Goal: Use online tool/utility: Use online tool/utility

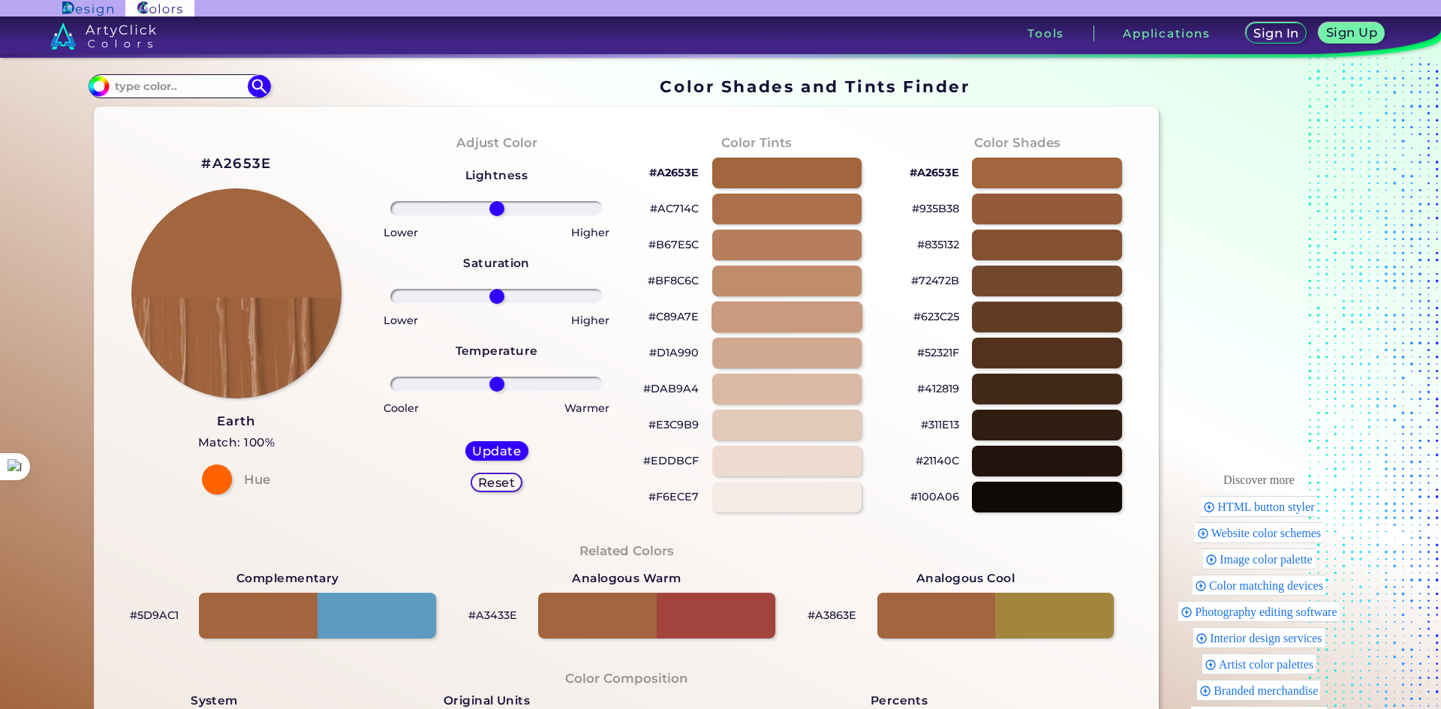
click at [726, 313] on div at bounding box center [786, 317] width 151 height 31
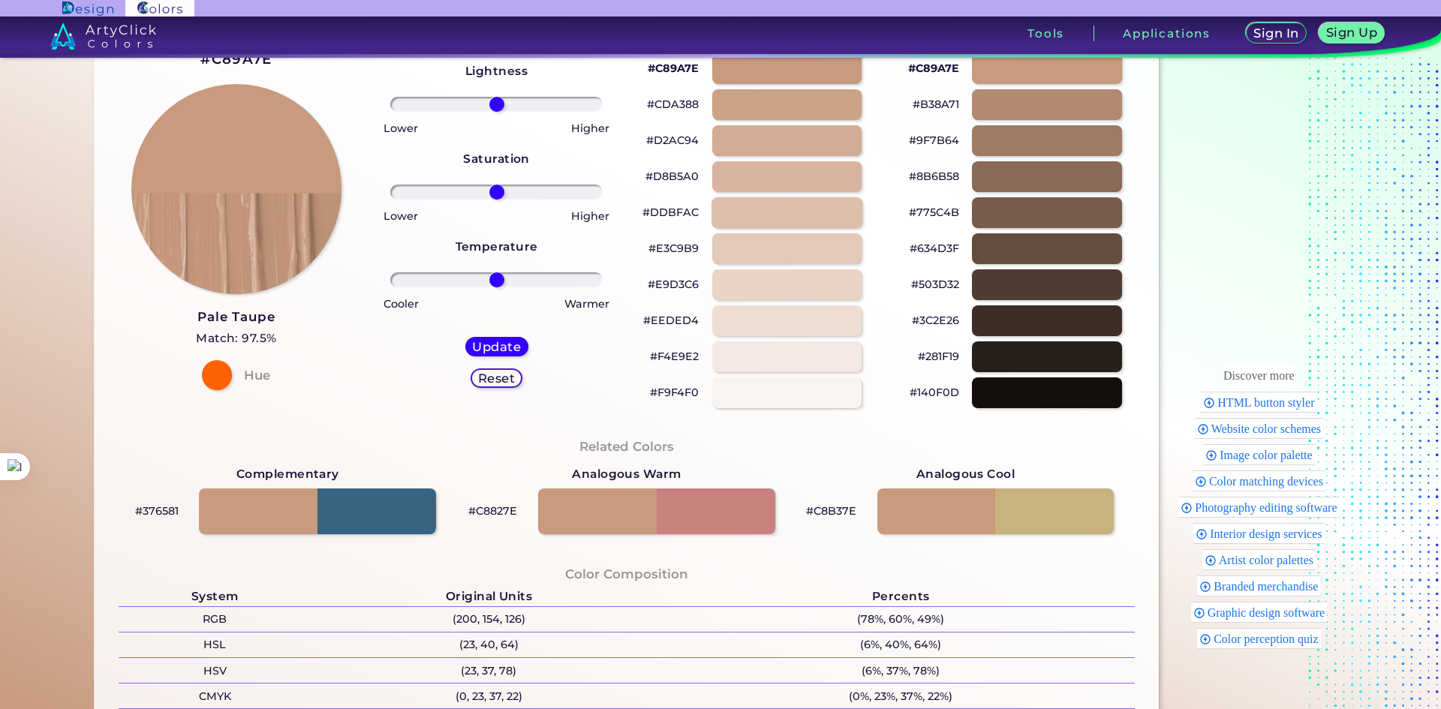
scroll to position [300, 0]
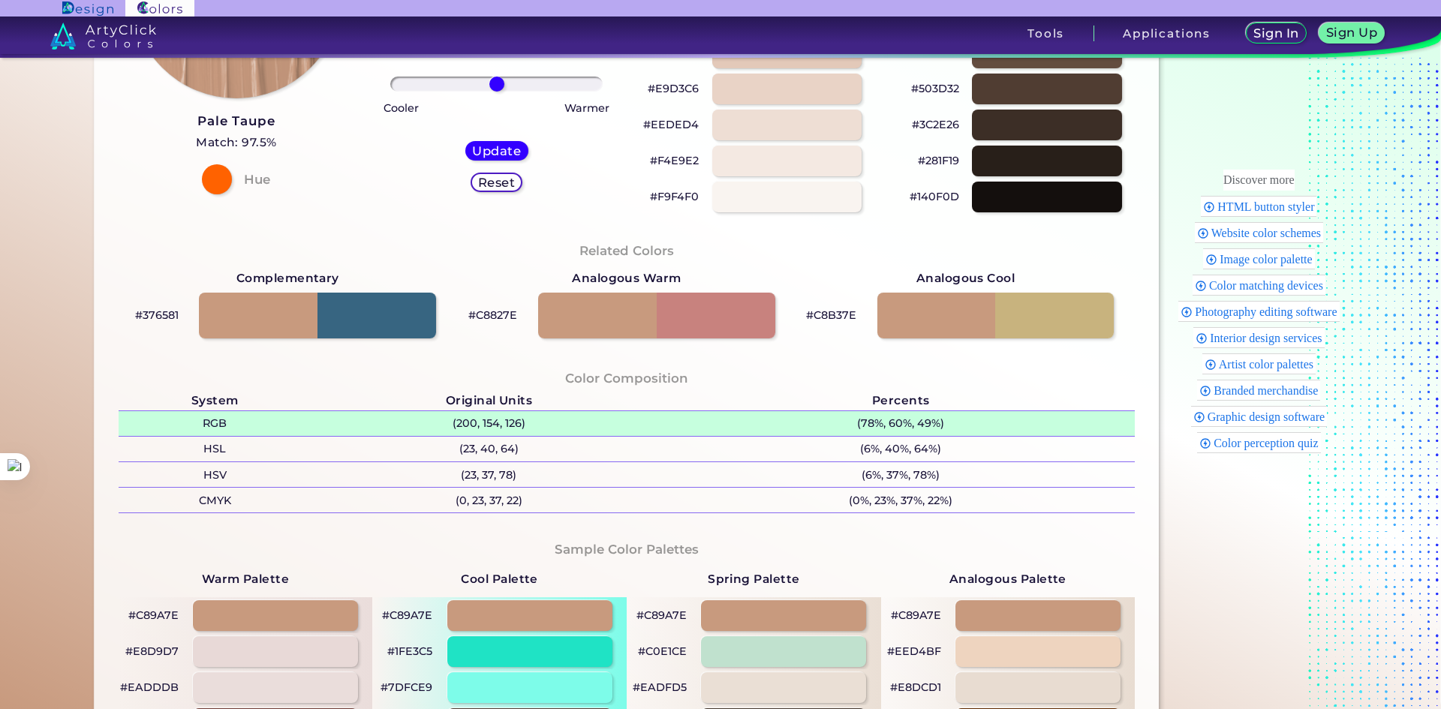
click at [499, 425] on p "(200, 154, 126)" at bounding box center [488, 423] width 355 height 25
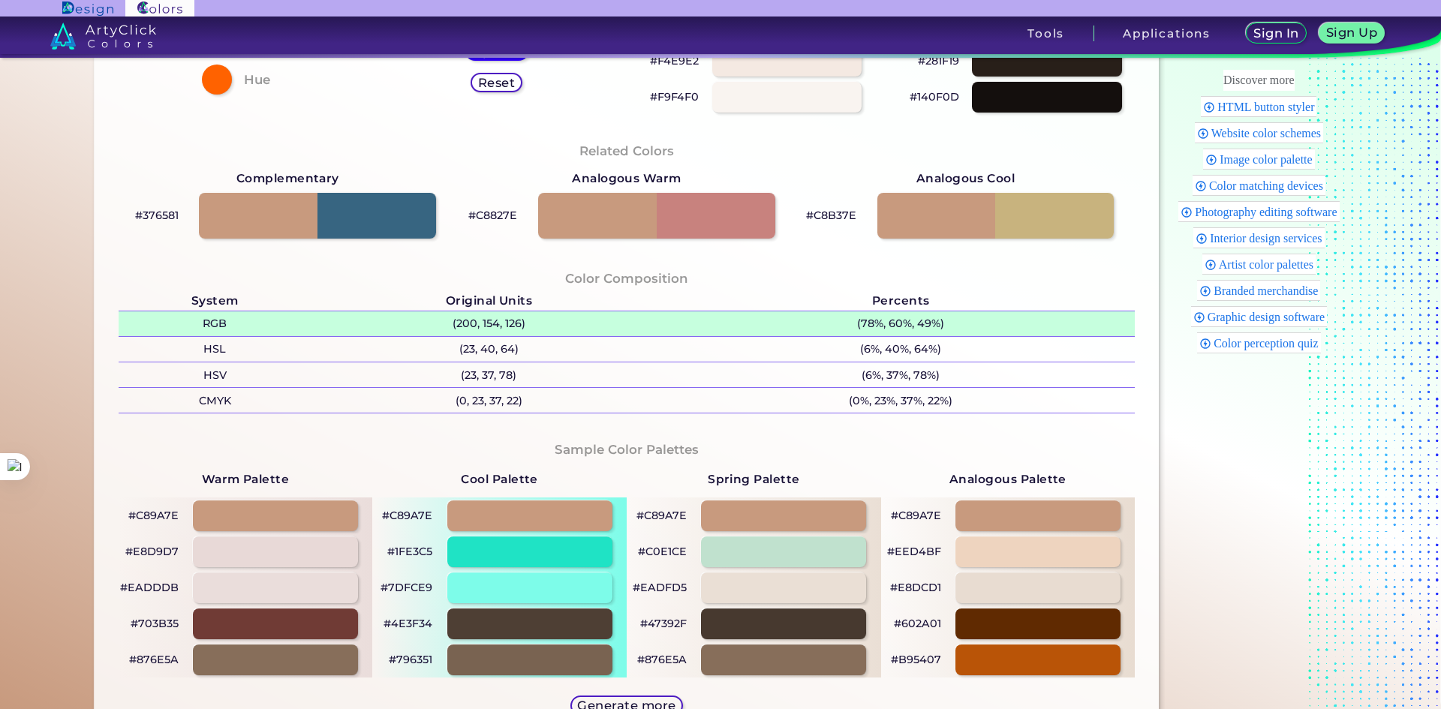
scroll to position [450, 0]
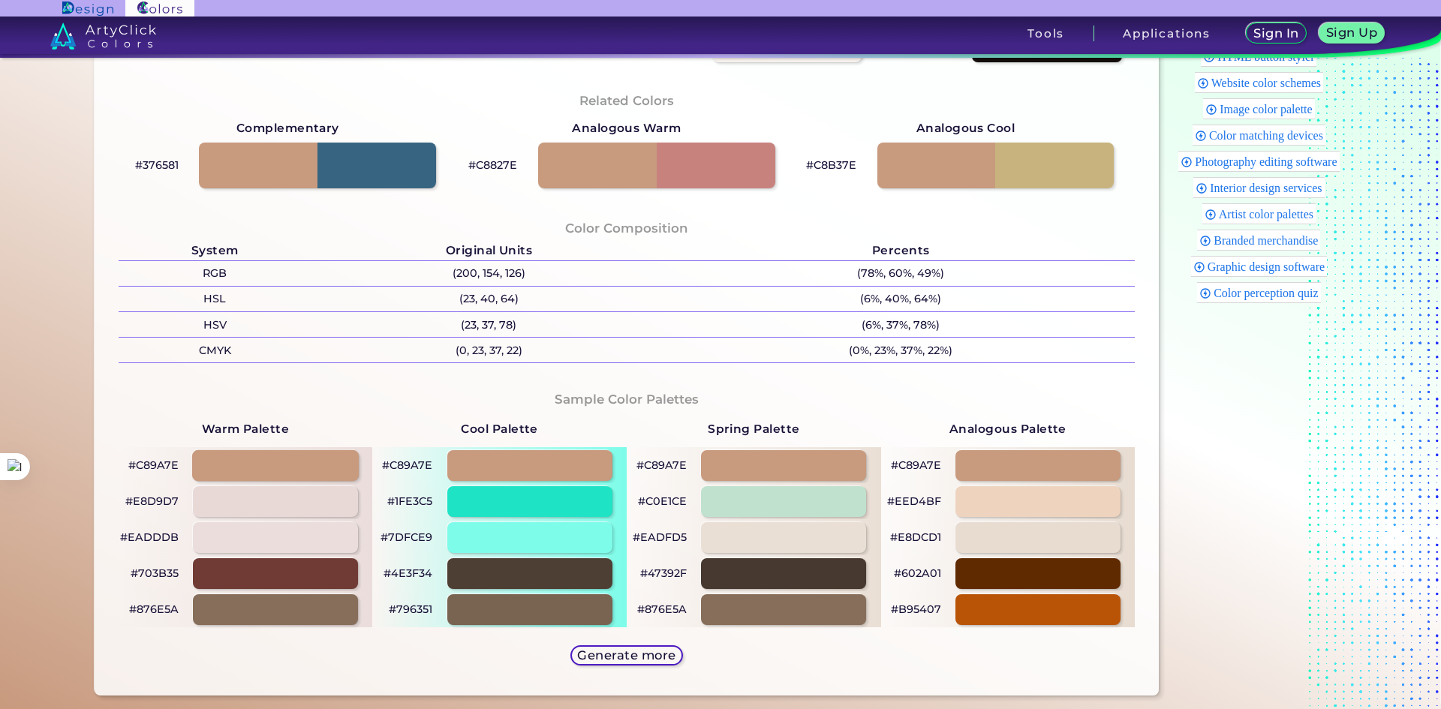
click at [271, 465] on div at bounding box center [275, 465] width 167 height 31
click at [256, 465] on div at bounding box center [275, 465] width 167 height 31
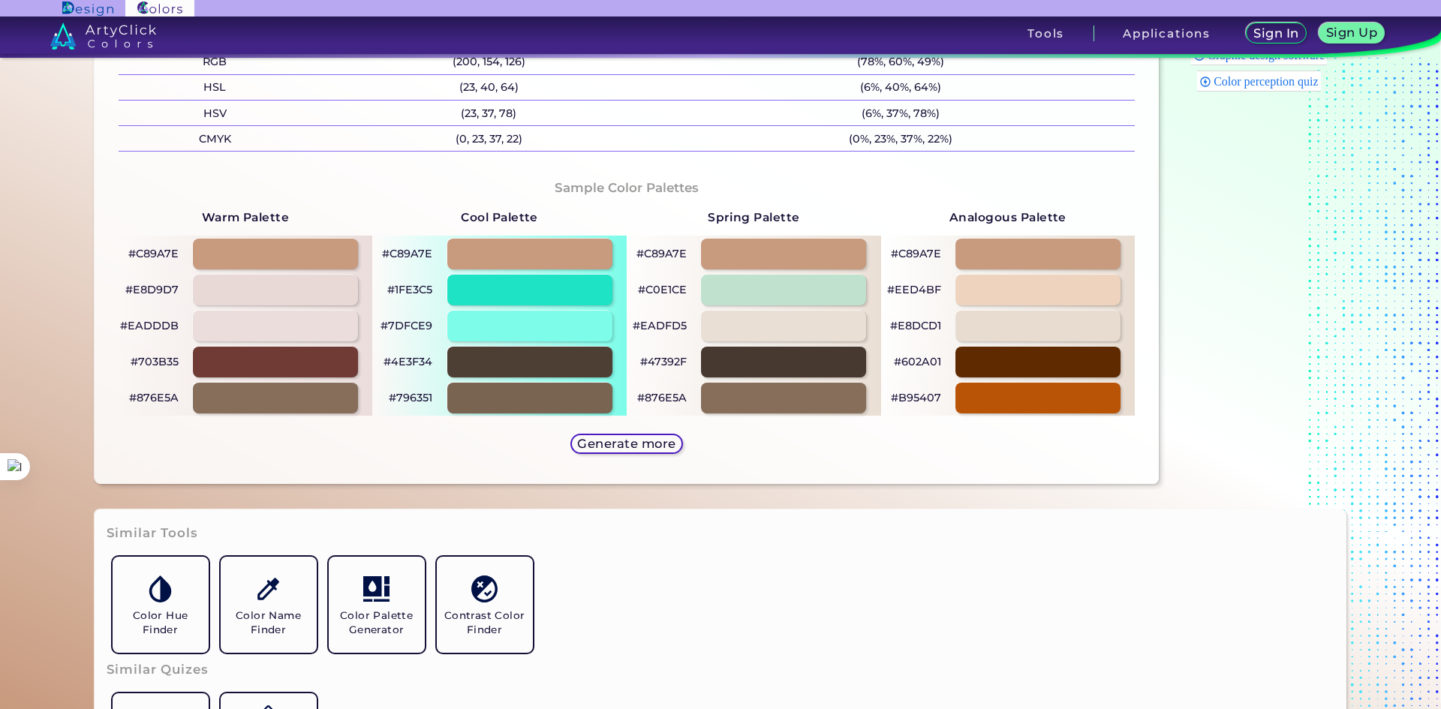
scroll to position [675, 0]
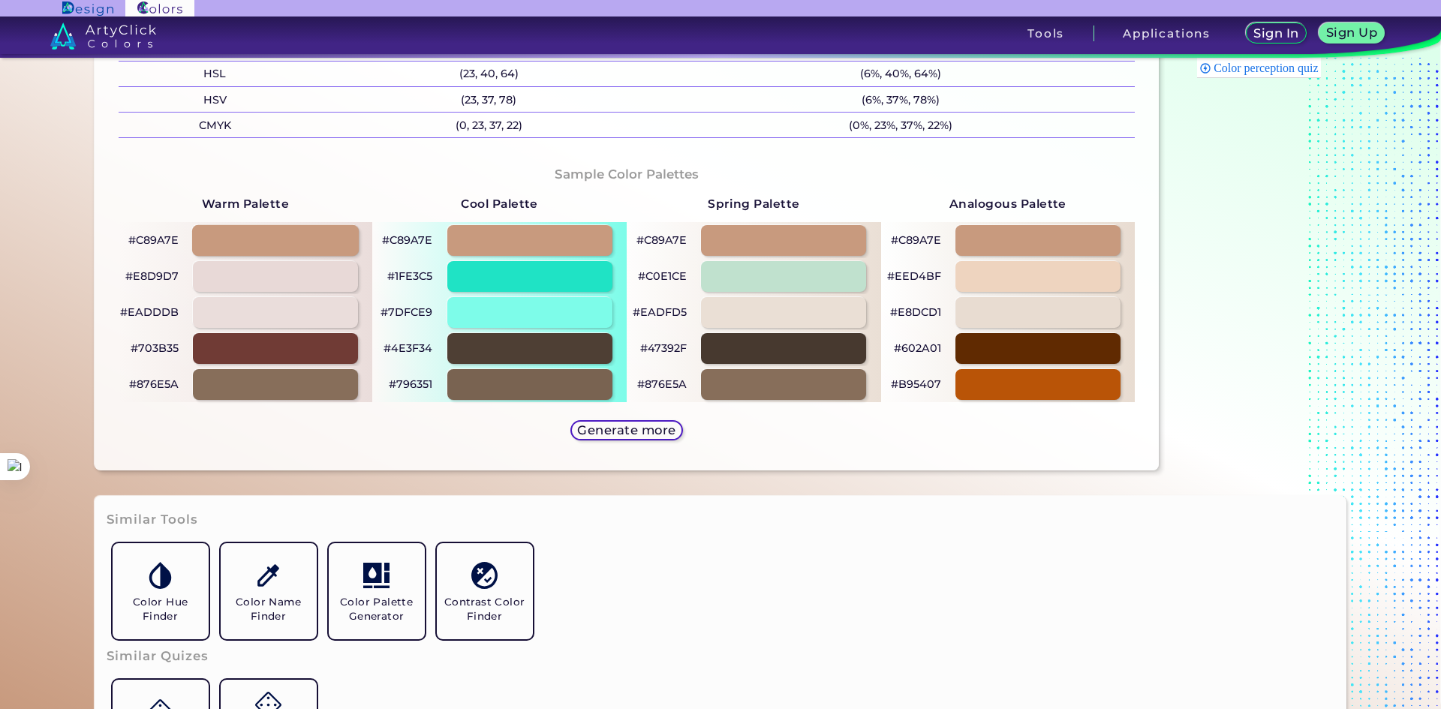
click at [243, 233] on div at bounding box center [275, 240] width 167 height 31
type input "#c89a7e"
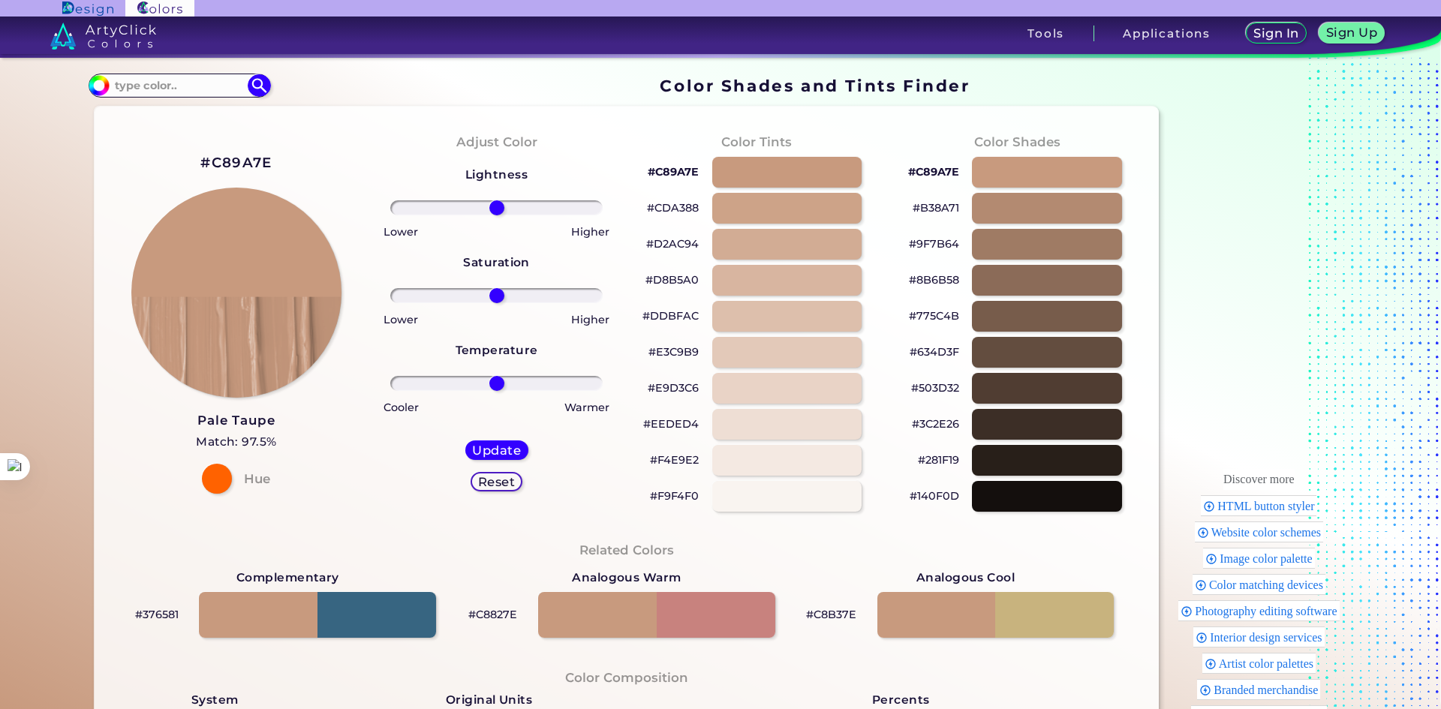
scroll to position [0, 0]
